Goal: Information Seeking & Learning: Learn about a topic

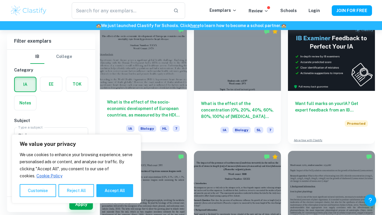
scroll to position [243, 0]
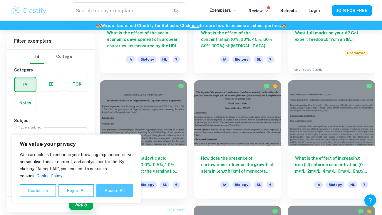
click at [124, 192] on button "Accept All" at bounding box center [114, 190] width 37 height 13
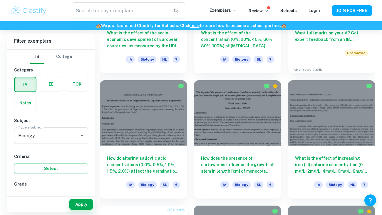
checkbox input "true"
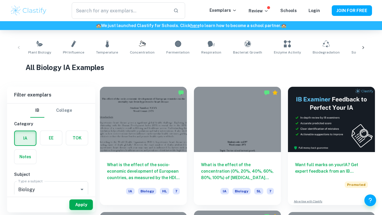
scroll to position [112, 0]
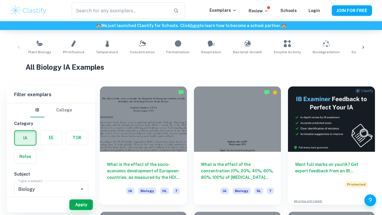
click at [52, 140] on label "button" at bounding box center [51, 137] width 22 height 14
click at [0, 0] on input "radio" at bounding box center [0, 0] width 0 height 0
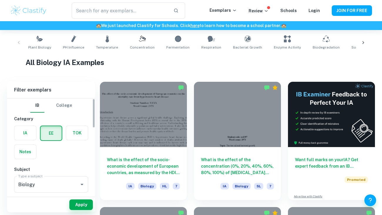
scroll to position [125, 0]
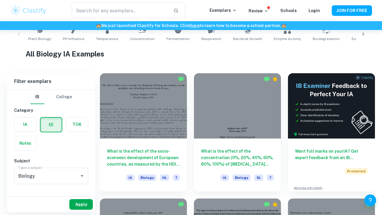
click at [77, 206] on button "Apply" at bounding box center [80, 204] width 23 height 11
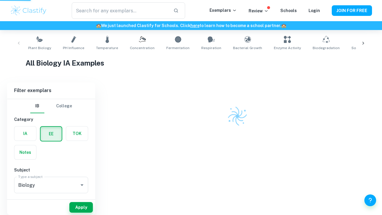
scroll to position [112, 0]
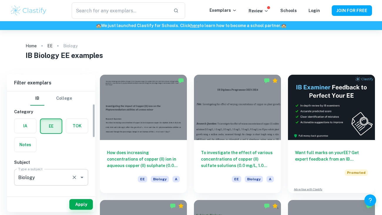
scroll to position [37, 0]
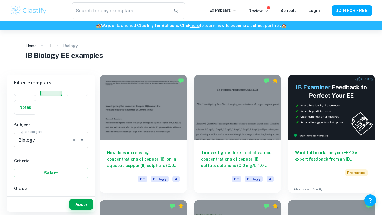
click at [56, 140] on input "Biology" at bounding box center [43, 139] width 52 height 11
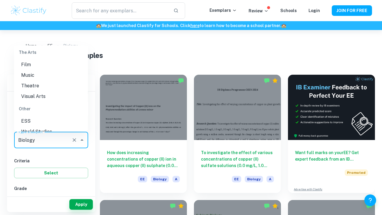
scroll to position [799, 0]
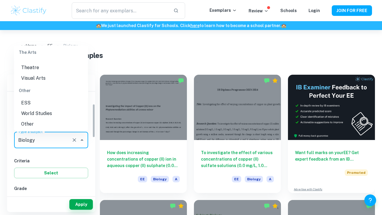
click at [47, 138] on input "Biology" at bounding box center [43, 139] width 52 height 11
click at [51, 129] on ul "Studies in Language and Literature Arabic A (Lang & Lit) Arabic A (Lit) Chinese…" at bounding box center [51, 88] width 74 height 86
click at [73, 141] on icon "Clear" at bounding box center [74, 140] width 6 height 6
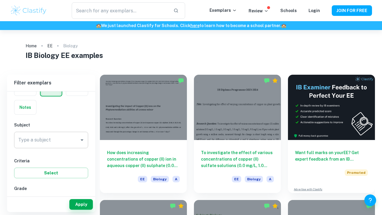
click at [61, 156] on div "IB College Category IA EE TOK Notes Subject Type a subject Type a subject Crite…" at bounding box center [51, 209] width 88 height 311
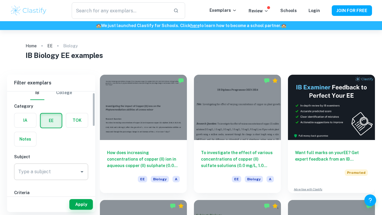
scroll to position [4, 0]
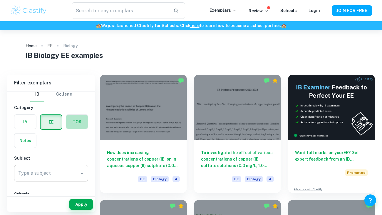
click at [73, 123] on label "button" at bounding box center [77, 122] width 22 height 14
click at [0, 0] on input "radio" at bounding box center [0, 0] width 0 height 0
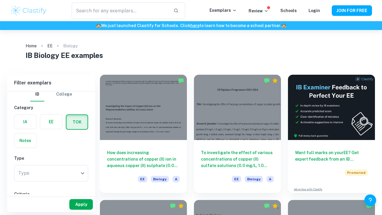
click at [78, 200] on button "Apply" at bounding box center [80, 204] width 23 height 11
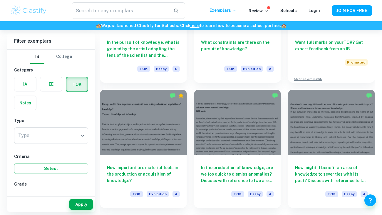
scroll to position [205, 0]
